Goal: Navigation & Orientation: Find specific page/section

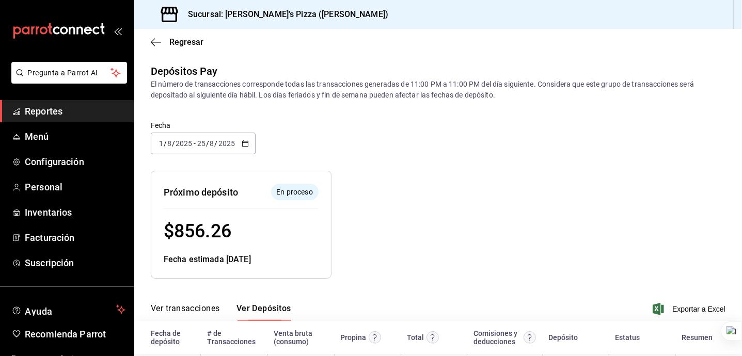
scroll to position [277, 0]
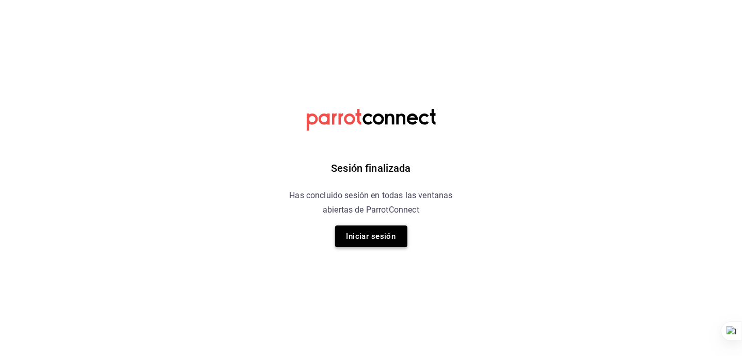
click at [374, 245] on button "Iniciar sesión" at bounding box center [371, 237] width 72 height 22
